Goal: Navigation & Orientation: Find specific page/section

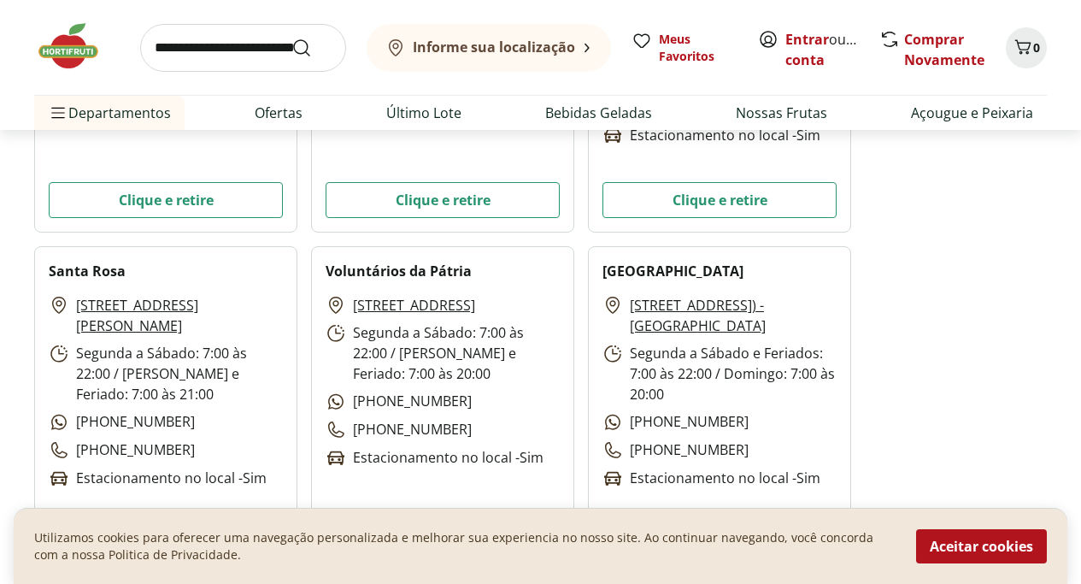
scroll to position [3078, 0]
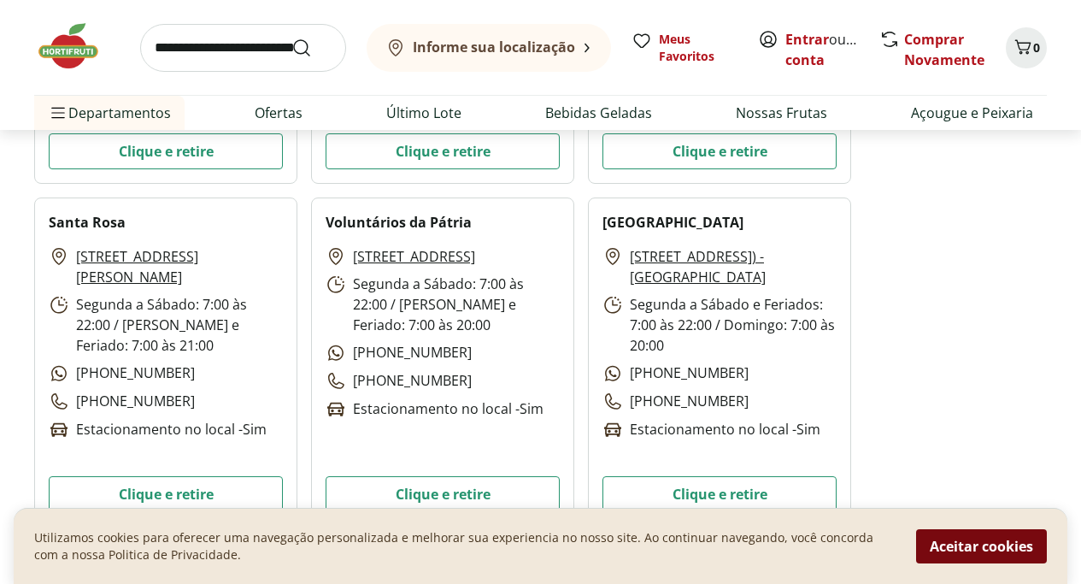
click at [1001, 542] on button "Aceitar cookies" at bounding box center [981, 546] width 131 height 34
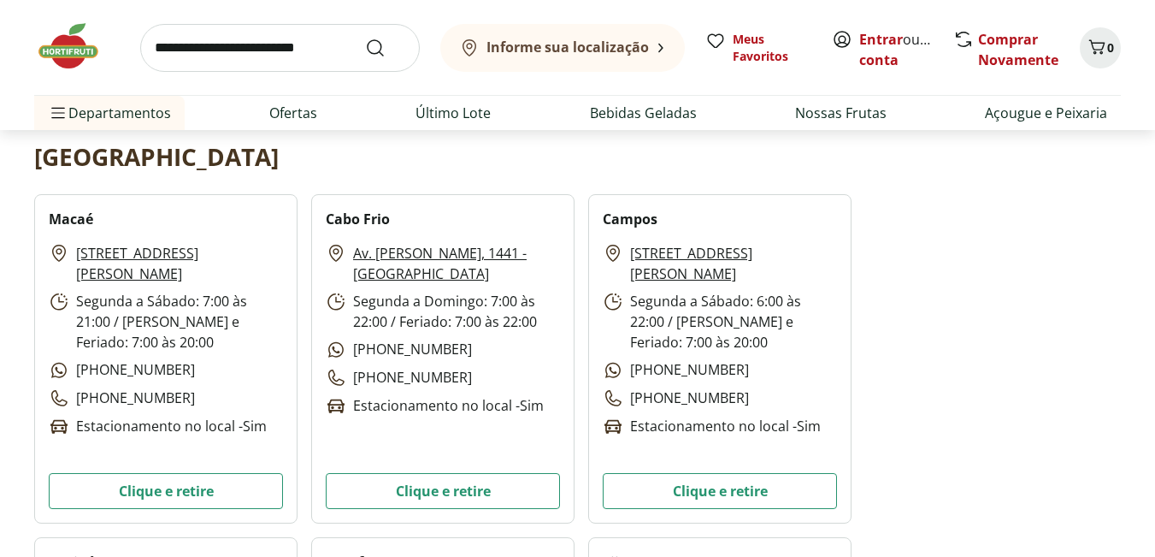
scroll to position [342, 0]
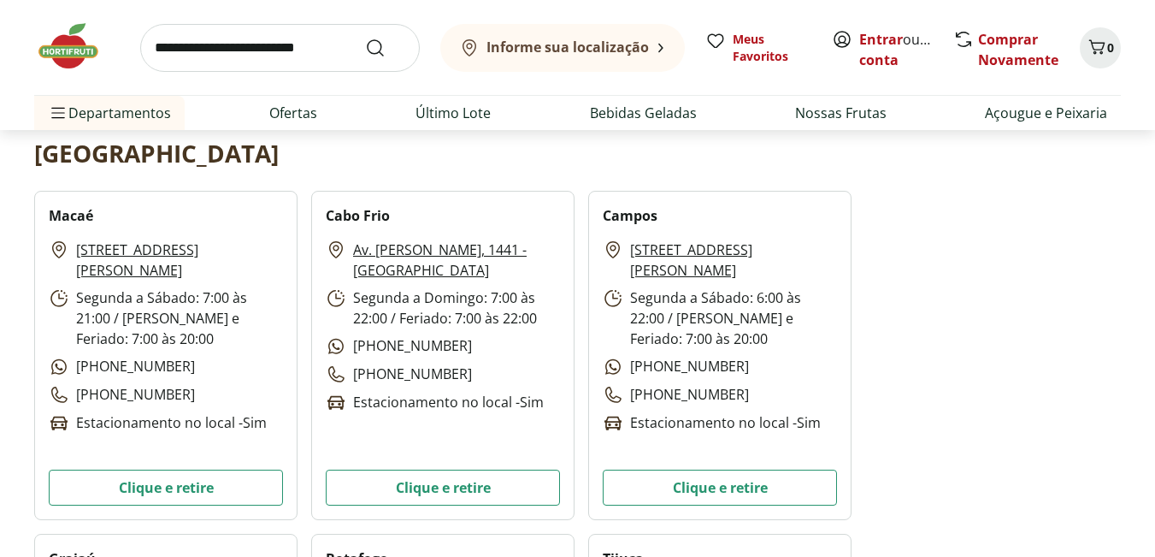
click at [71, 210] on h2 "Macaé" at bounding box center [71, 215] width 44 height 21
copy h2 "Macaé"
drag, startPoint x: 285, startPoint y: 250, endPoint x: 74, endPoint y: 250, distance: 210.3
click at [74, 250] on div "Macaé [STREET_ADDRESS][PERSON_NAME] Segunda a Sábado: 7:00 às 21:00 / Domingo e…" at bounding box center [165, 355] width 263 height 329
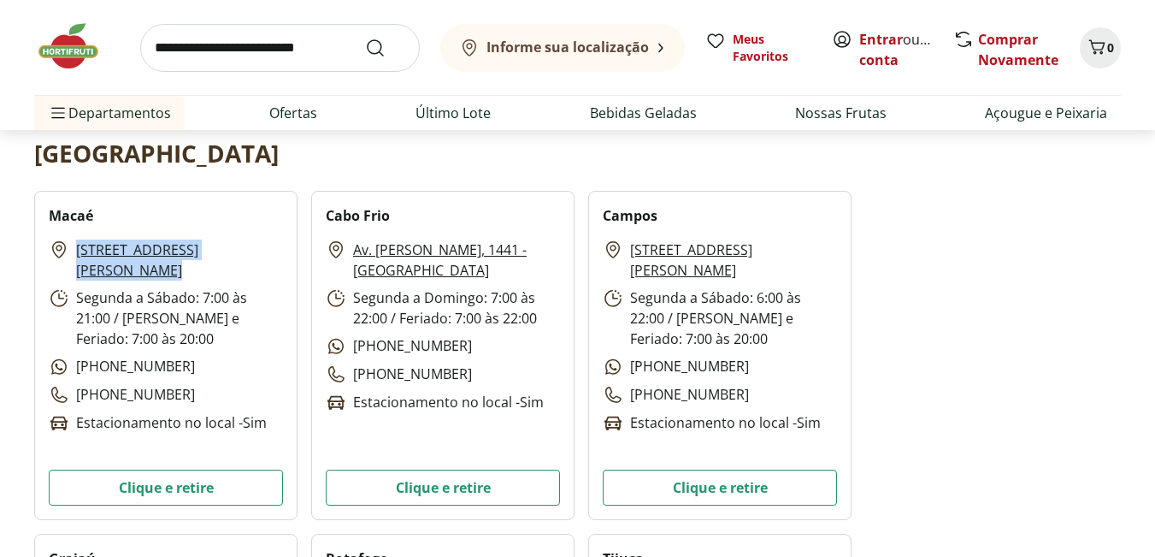
copy link "[STREET_ADDRESS][PERSON_NAME]"
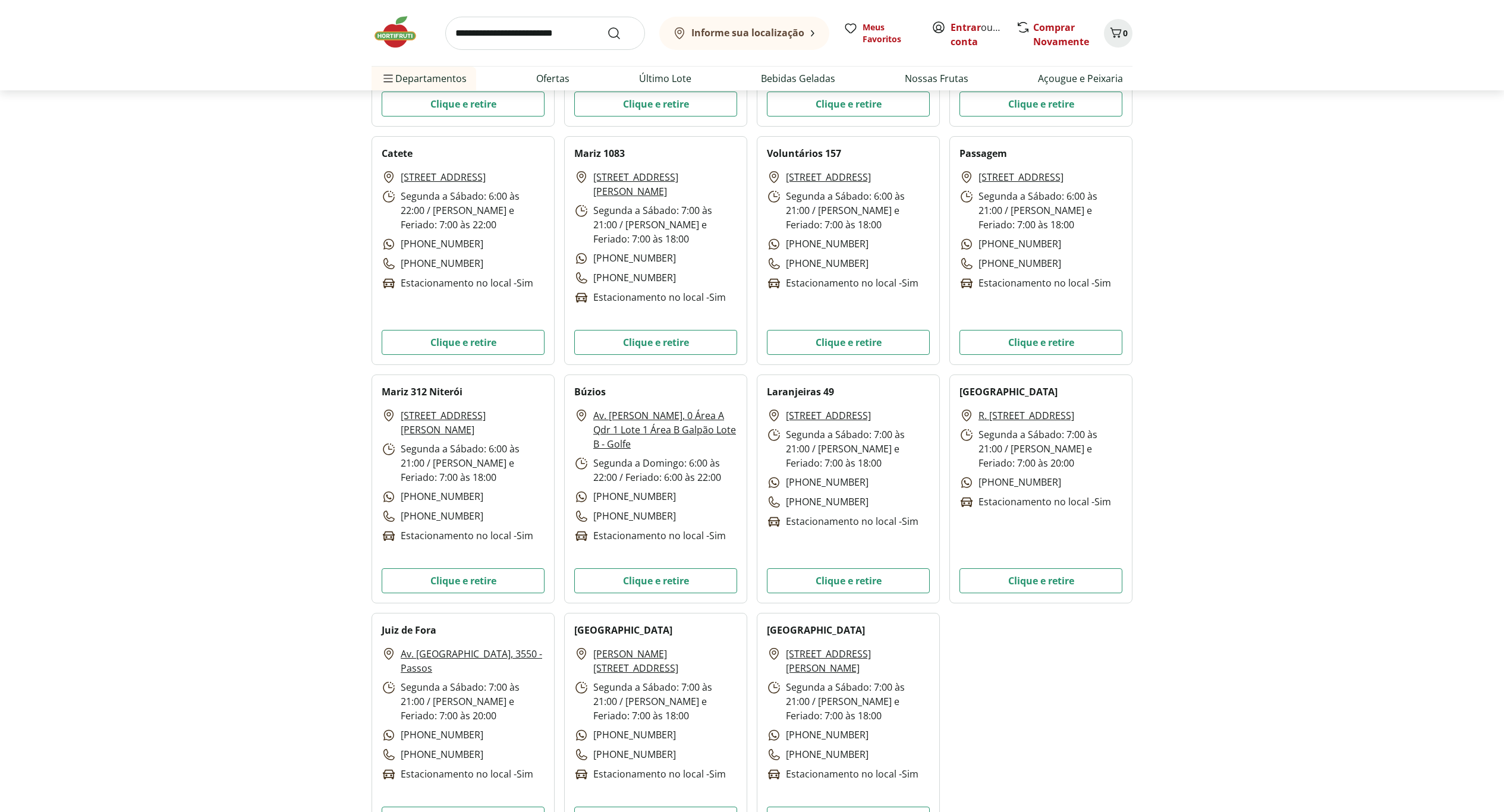
scroll to position [3117, 0]
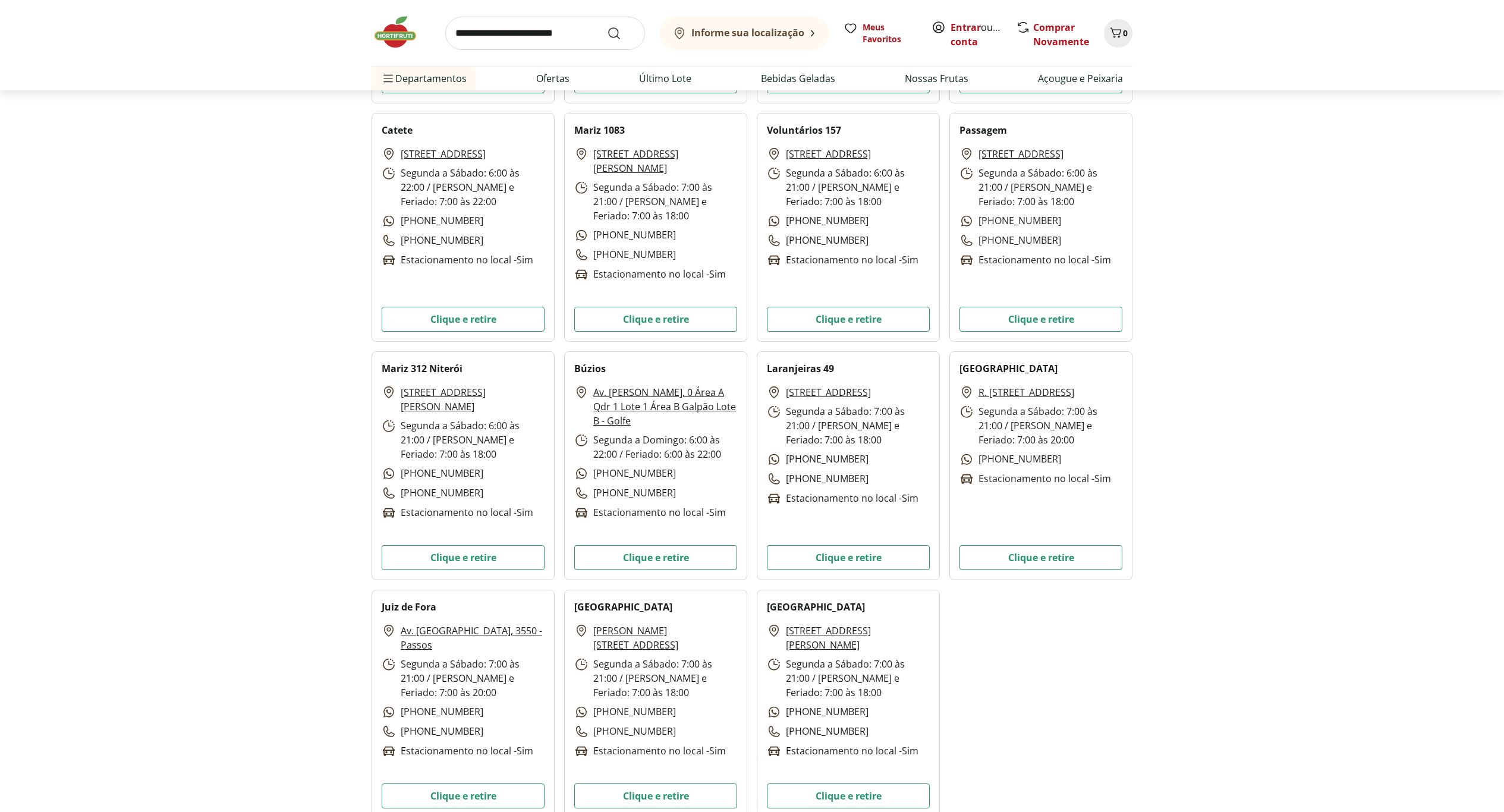
drag, startPoint x: 315, startPoint y: 507, endPoint x: 973, endPoint y: 514, distance: 658.0
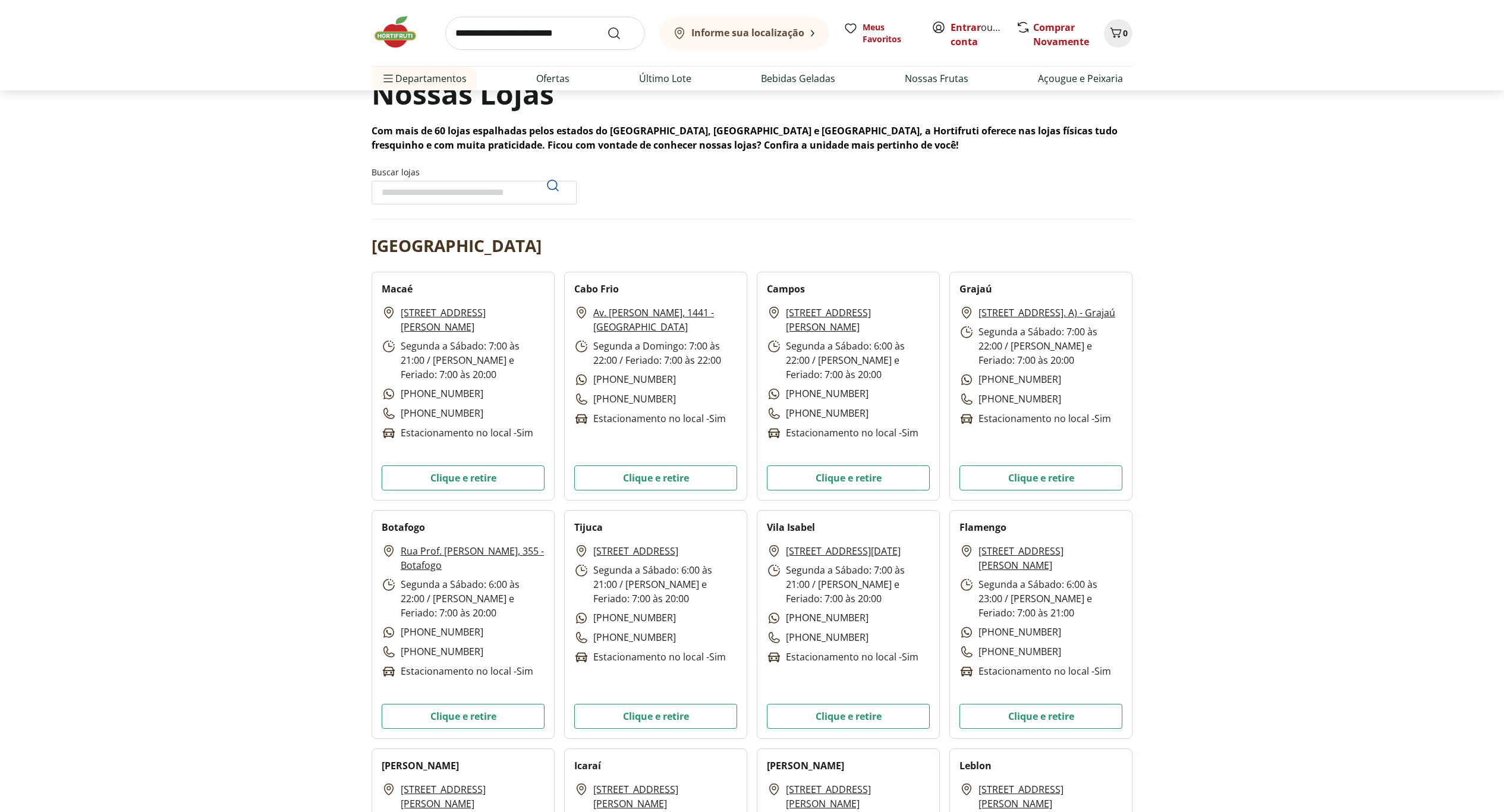
scroll to position [0, 0]
